Goal: Information Seeking & Learning: Check status

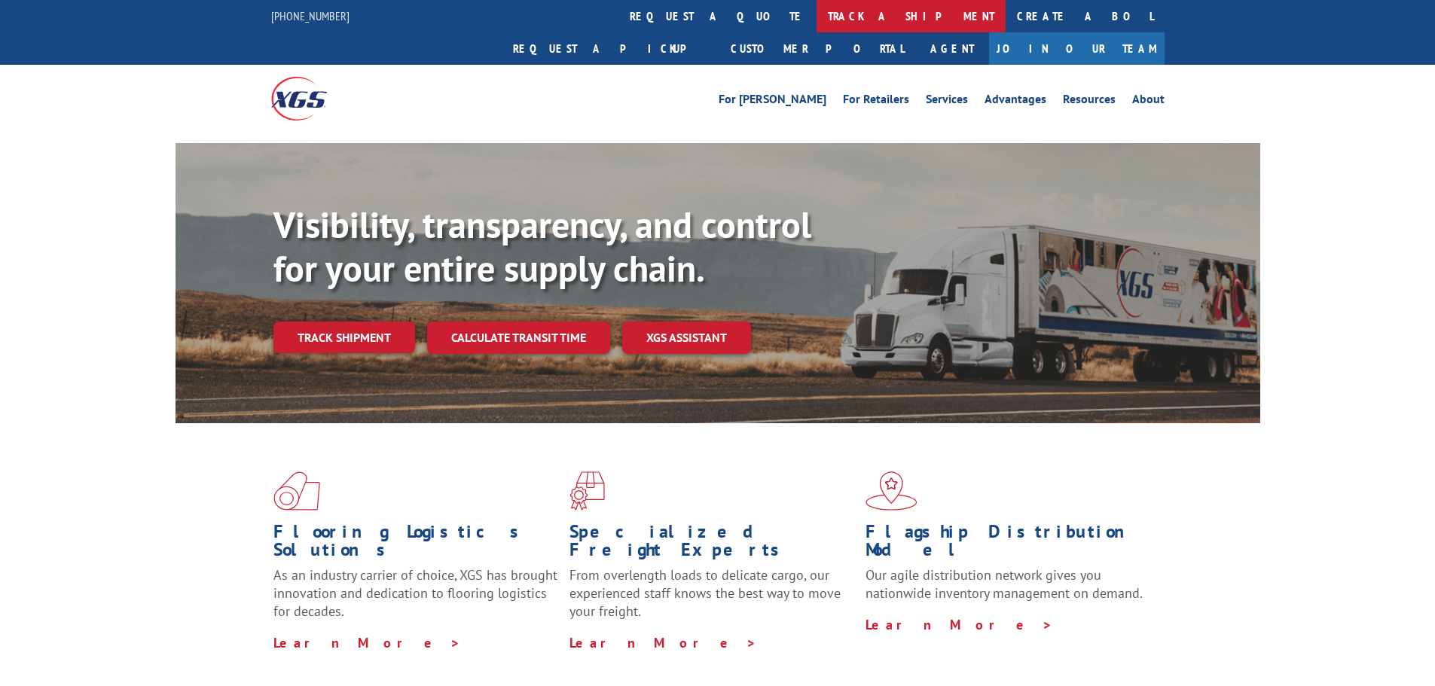
click at [817, 19] on link "track a shipment" at bounding box center [911, 16] width 189 height 32
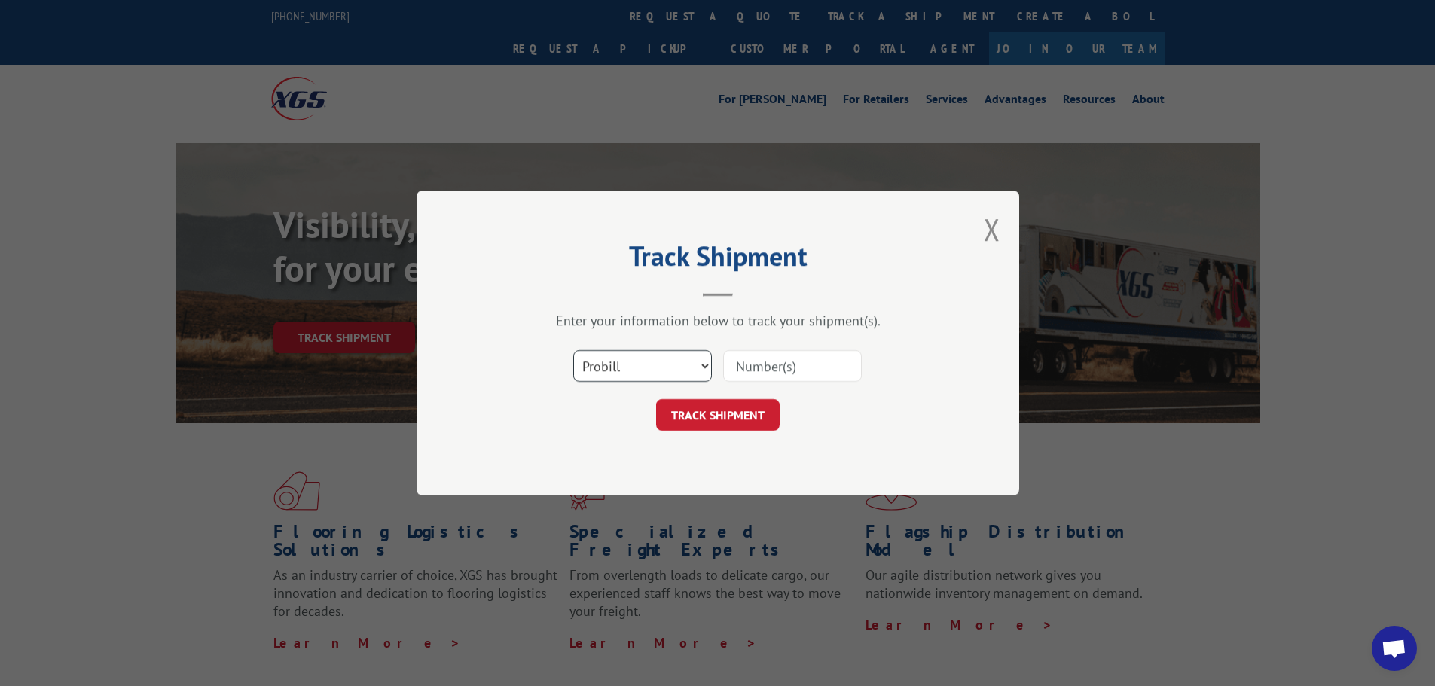
drag, startPoint x: 635, startPoint y: 362, endPoint x: 653, endPoint y: 375, distance: 22.0
click at [635, 362] on select "Select category... Probill BOL PO" at bounding box center [642, 366] width 139 height 32
select select "bol"
click at [573, 350] on select "Select category... Probill BOL PO" at bounding box center [642, 366] width 139 height 32
drag, startPoint x: 746, startPoint y: 372, endPoint x: 741, endPoint y: 393, distance: 21.6
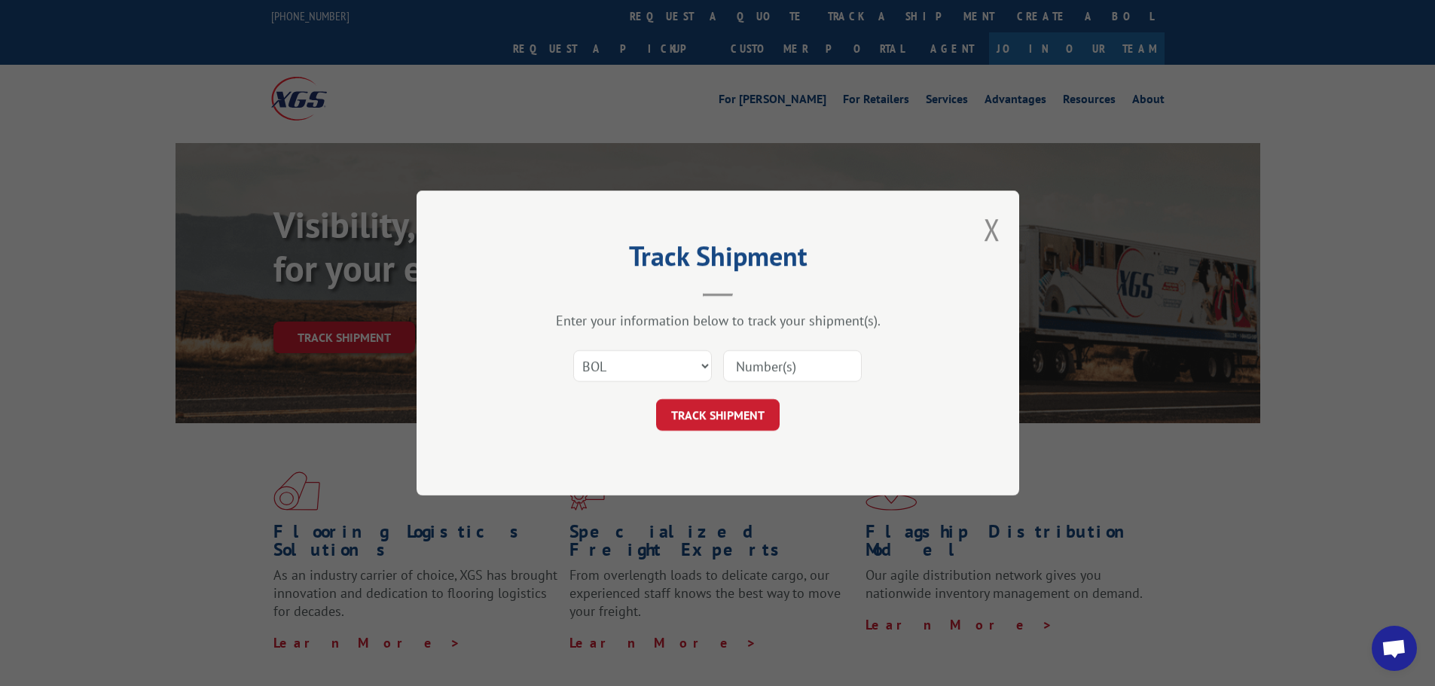
click at [746, 372] on input at bounding box center [792, 366] width 139 height 32
paste input "6100052757"
type input "6100052757"
click at [727, 410] on button "TRACK SHIPMENT" at bounding box center [718, 415] width 124 height 32
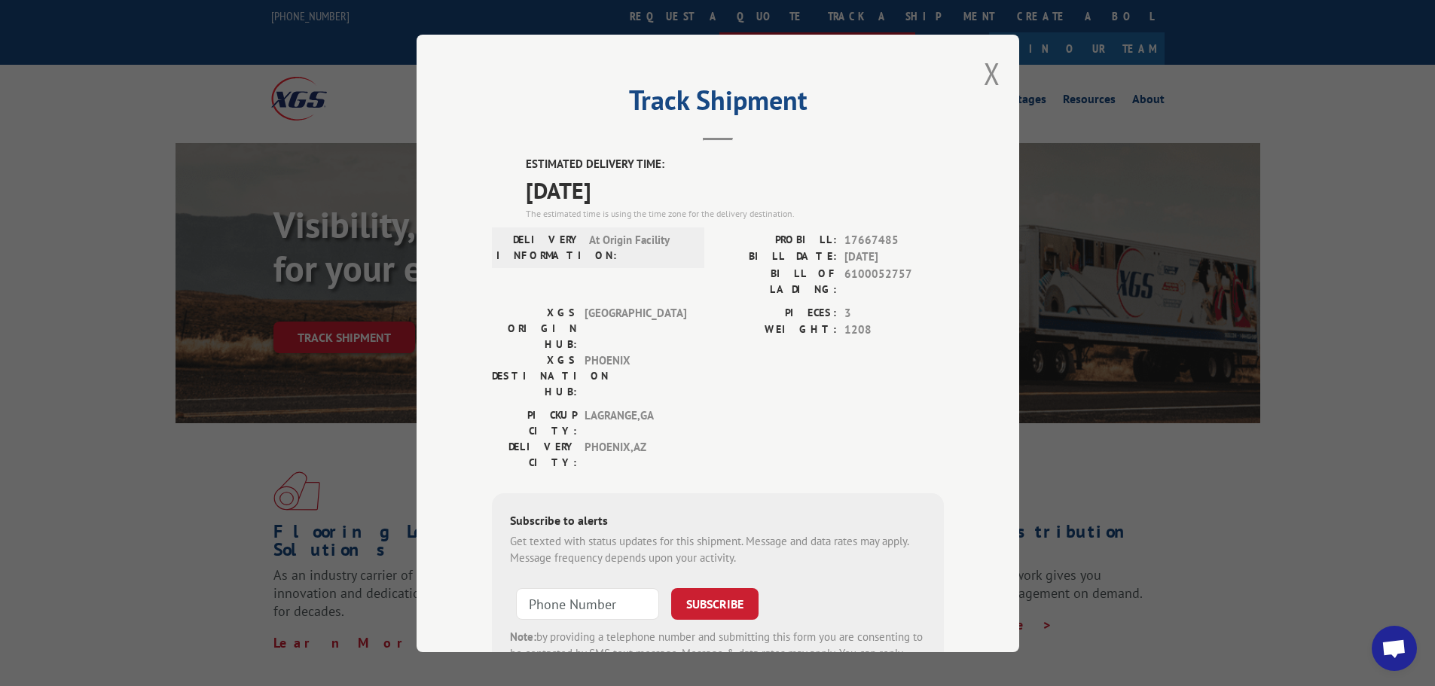
drag, startPoint x: 978, startPoint y: 67, endPoint x: 930, endPoint y: 26, distance: 63.1
click at [984, 67] on button "Close modal" at bounding box center [992, 73] width 17 height 40
